Goal: Task Accomplishment & Management: Complete application form

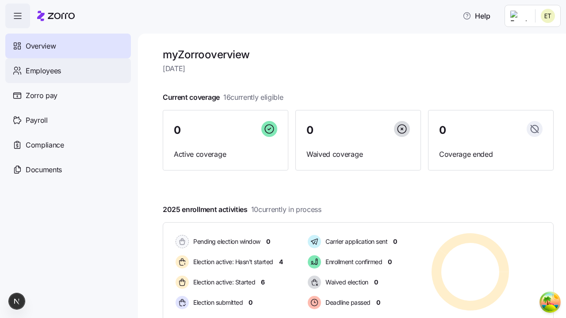
click at [43, 70] on span "Employees" at bounding box center [43, 70] width 35 height 11
click at [519, 80] on html "Help Not Available Overview Employees Zorro pay Payroll Compliance Documents my…" at bounding box center [283, 156] width 566 height 313
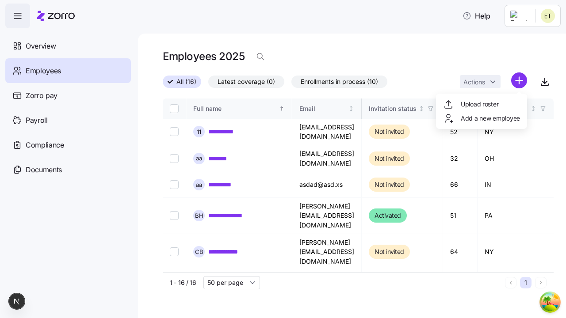
click at [481, 118] on span "Add a new employee" at bounding box center [490, 118] width 59 height 9
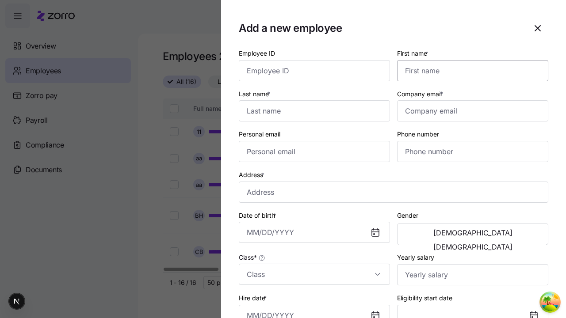
click at [469, 60] on input "First name *" at bounding box center [472, 70] width 151 height 21
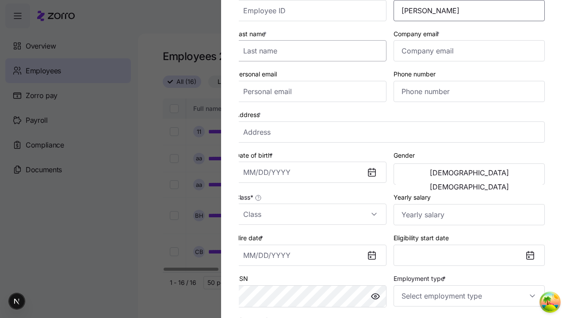
type input "Porter"
click at [314, 51] on input "Last name *" at bounding box center [310, 50] width 151 height 21
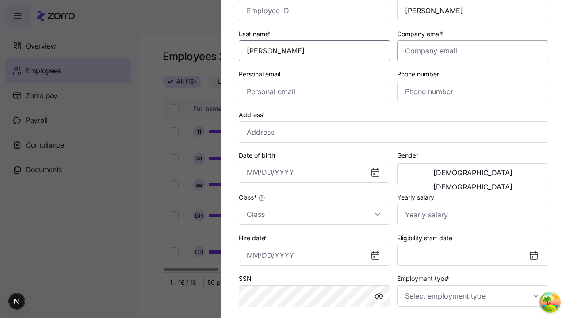
type input "Lind"
click at [472, 51] on input "Company email *" at bounding box center [472, 50] width 151 height 21
type input "felipa.crooks@yahoo.com"
click at [314, 91] on input "Personal email" at bounding box center [314, 91] width 151 height 21
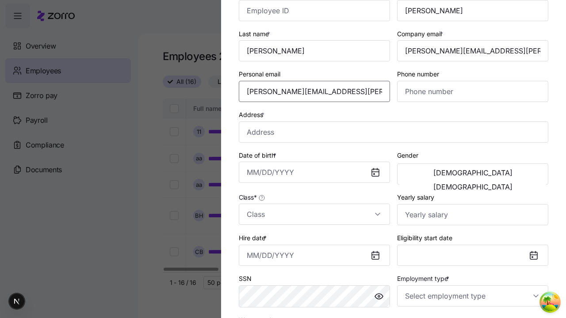
type input "felipa.crooks@yahoo.com"
click at [393, 132] on input "Address *" at bounding box center [393, 132] width 309 height 21
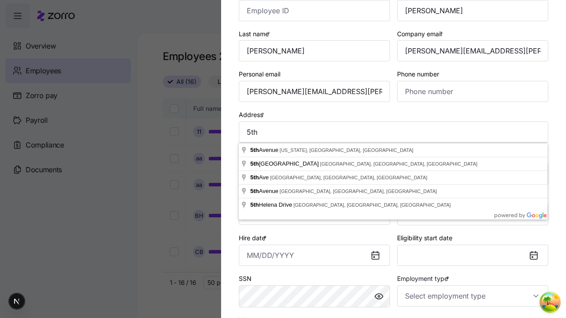
click at [314, 172] on input "Date of birth *" at bounding box center [314, 172] width 151 height 21
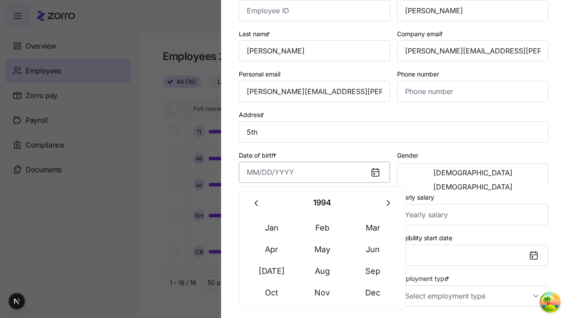
click at [271, 293] on button "Oct" at bounding box center [272, 292] width 50 height 21
type input "5th Ave, New York, NY, USA"
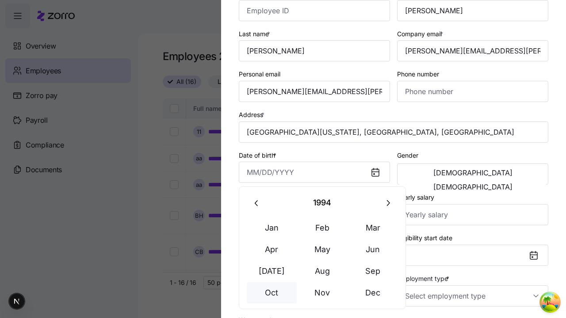
type input "October 22, 1994"
click at [436, 174] on span "Male" at bounding box center [472, 172] width 79 height 7
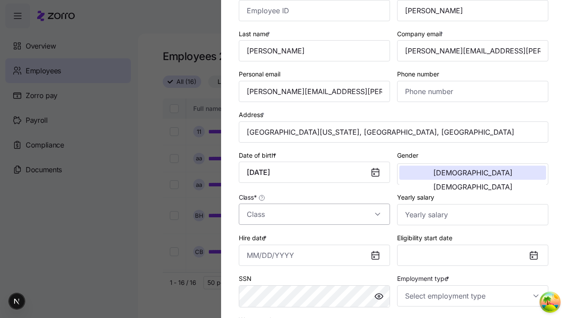
click at [314, 214] on input "Class *" at bounding box center [314, 214] width 151 height 21
click at [0, 0] on div "class1" at bounding box center [0, 0] width 0 height 0
type input "class1"
click at [314, 255] on input "Hire date *" at bounding box center [314, 255] width 151 height 21
click at [343, 181] on button "19" at bounding box center [343, 181] width 21 height 21
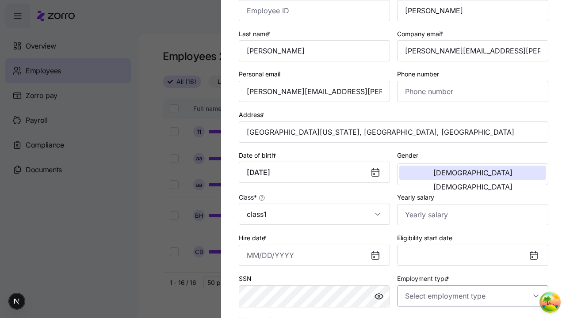
type input "September 19, 2025"
click at [472, 296] on input "Employment type *" at bounding box center [472, 296] width 151 height 21
click at [472, 250] on div "Full Time" at bounding box center [472, 250] width 144 height 19
type input "Full Time"
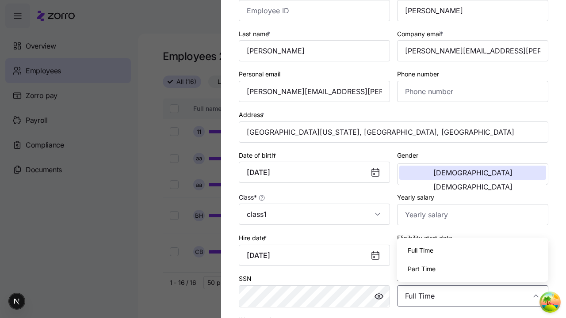
click at [0, 0] on div "Salary" at bounding box center [0, 0] width 0 height 0
type input "Salary"
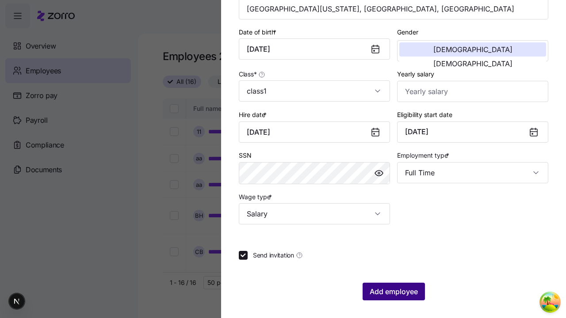
click at [393, 292] on span "Add employee" at bounding box center [393, 291] width 48 height 11
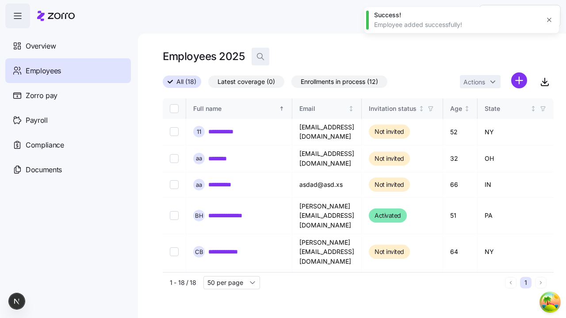
click at [260, 57] on icon "button" at bounding box center [260, 56] width 9 height 9
click at [339, 57] on input at bounding box center [339, 56] width 177 height 14
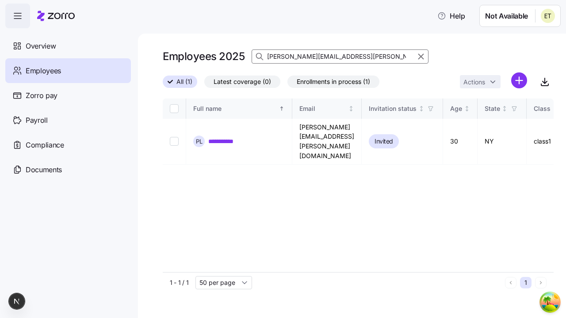
type input "felipa.crooks@yahoo.com"
click at [224, 137] on link "**********" at bounding box center [224, 141] width 32 height 9
